Goal: Transaction & Acquisition: Book appointment/travel/reservation

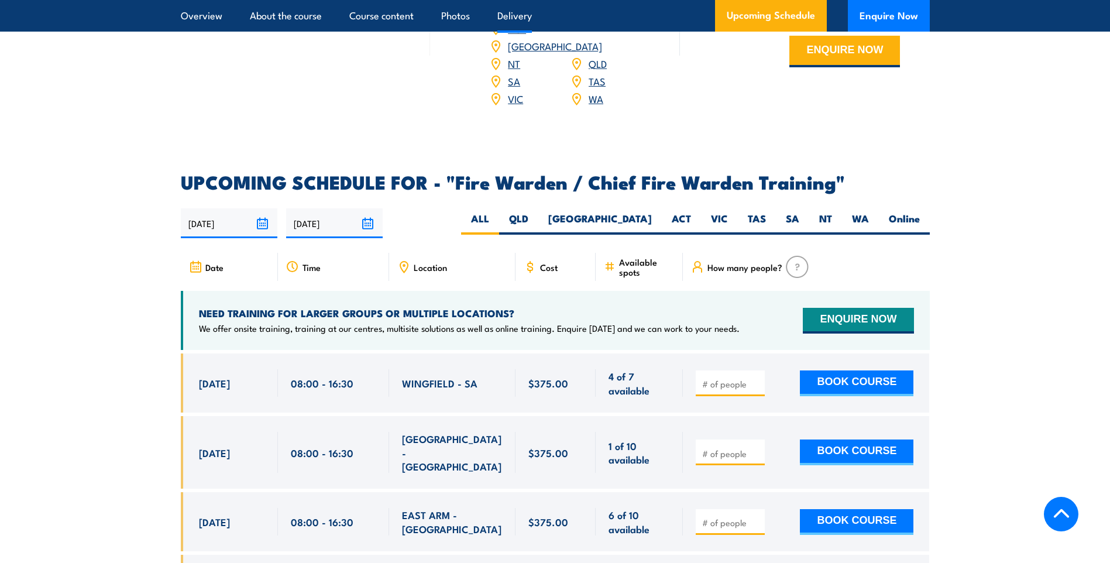
scroll to position [1930, 0]
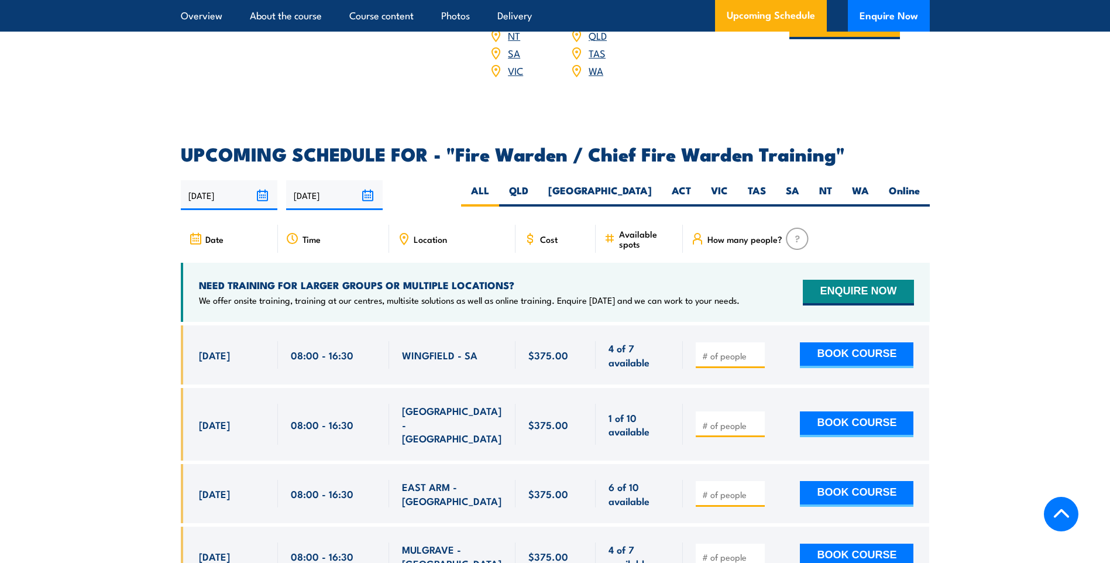
click at [857, 180] on div "[DATE] [DATE]" at bounding box center [555, 195] width 749 height 30
click at [855, 190] on label "WA" at bounding box center [860, 195] width 37 height 23
click at [869, 190] on input "WA" at bounding box center [873, 188] width 8 height 8
radio input "true"
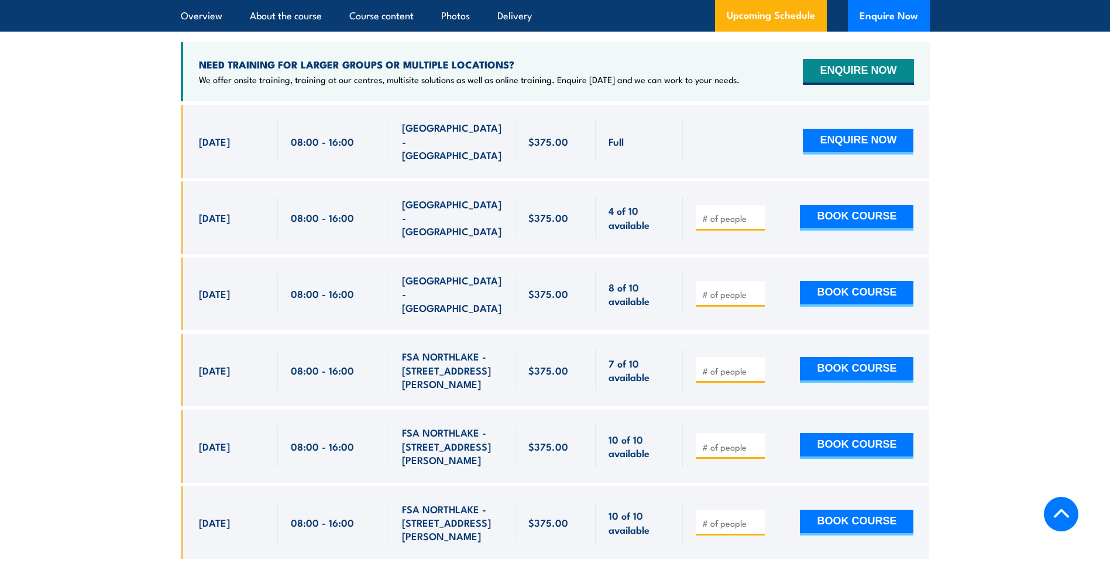
scroll to position [2130, 0]
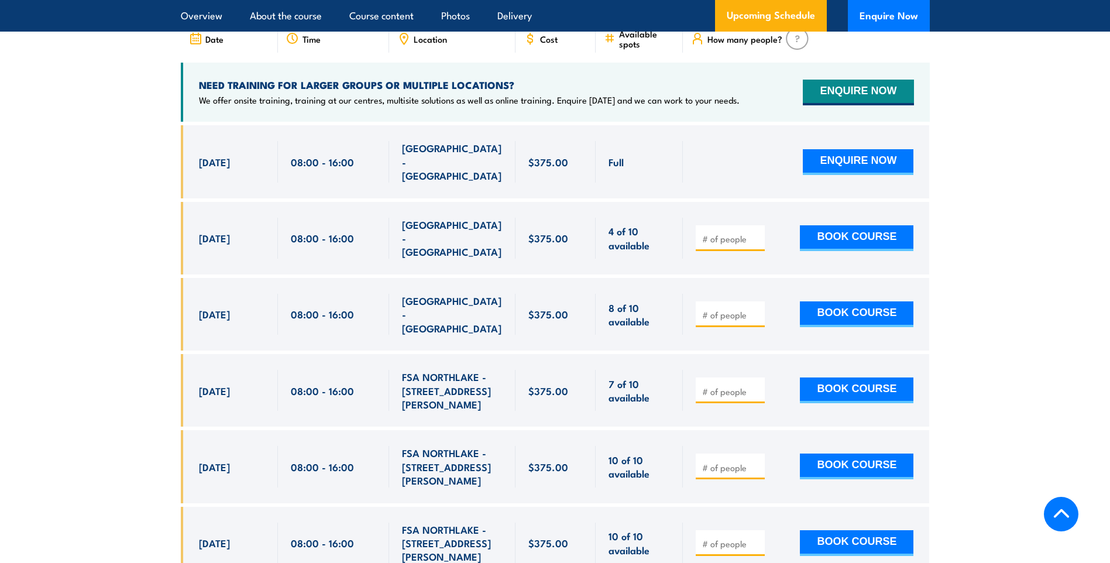
click at [709, 461] on input "number" at bounding box center [731, 467] width 58 height 12
type input "1"
click at [852, 453] on button "BOOK COURSE" at bounding box center [856, 466] width 113 height 26
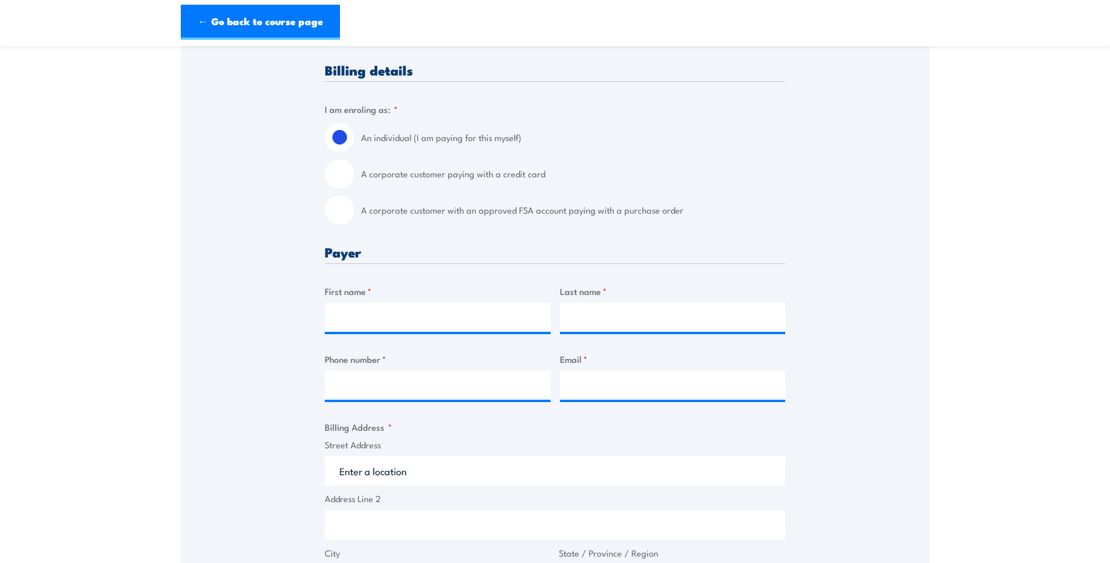
scroll to position [292, 0]
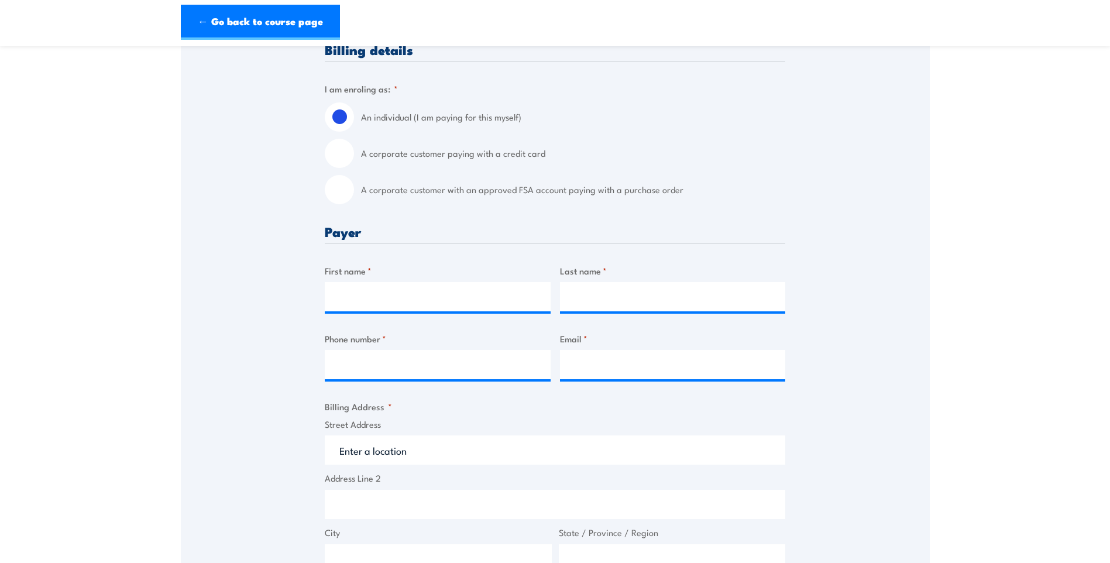
click at [338, 204] on input "A corporate customer with an approved FSA account paying with a purchase order" at bounding box center [339, 189] width 29 height 29
radio input "true"
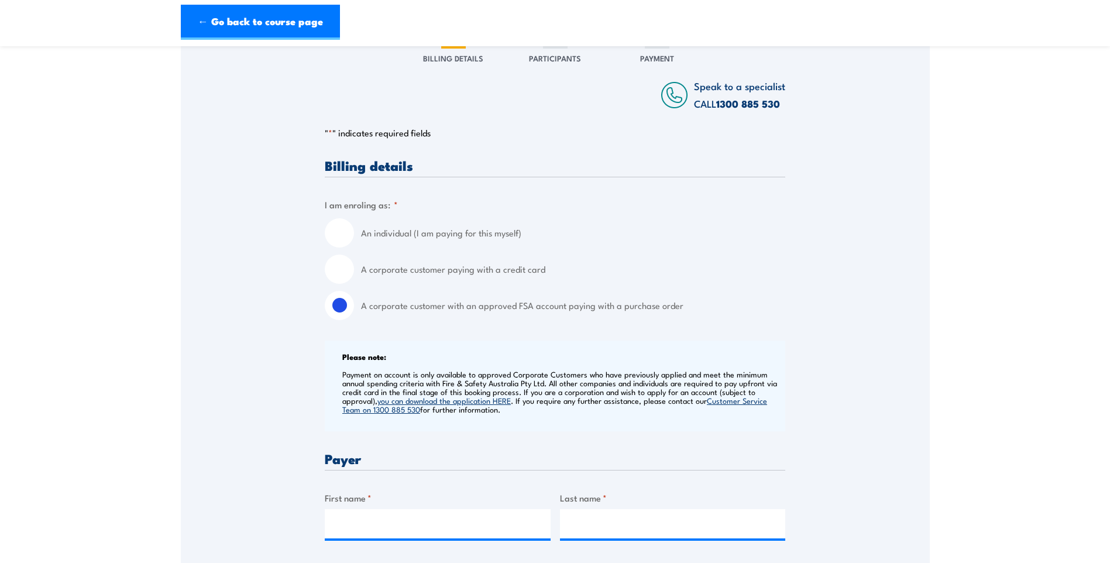
scroll to position [175, 0]
click at [335, 275] on input "A corporate customer paying with a credit card" at bounding box center [339, 270] width 29 height 29
radio input "true"
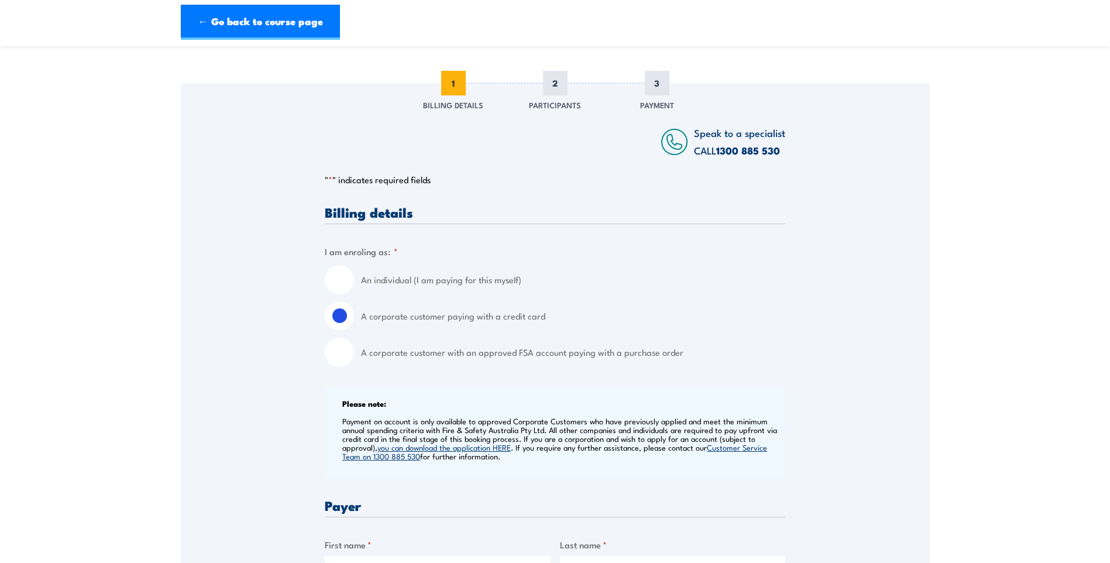
scroll to position [0, 0]
